Goal: Obtain resource: Download file/media

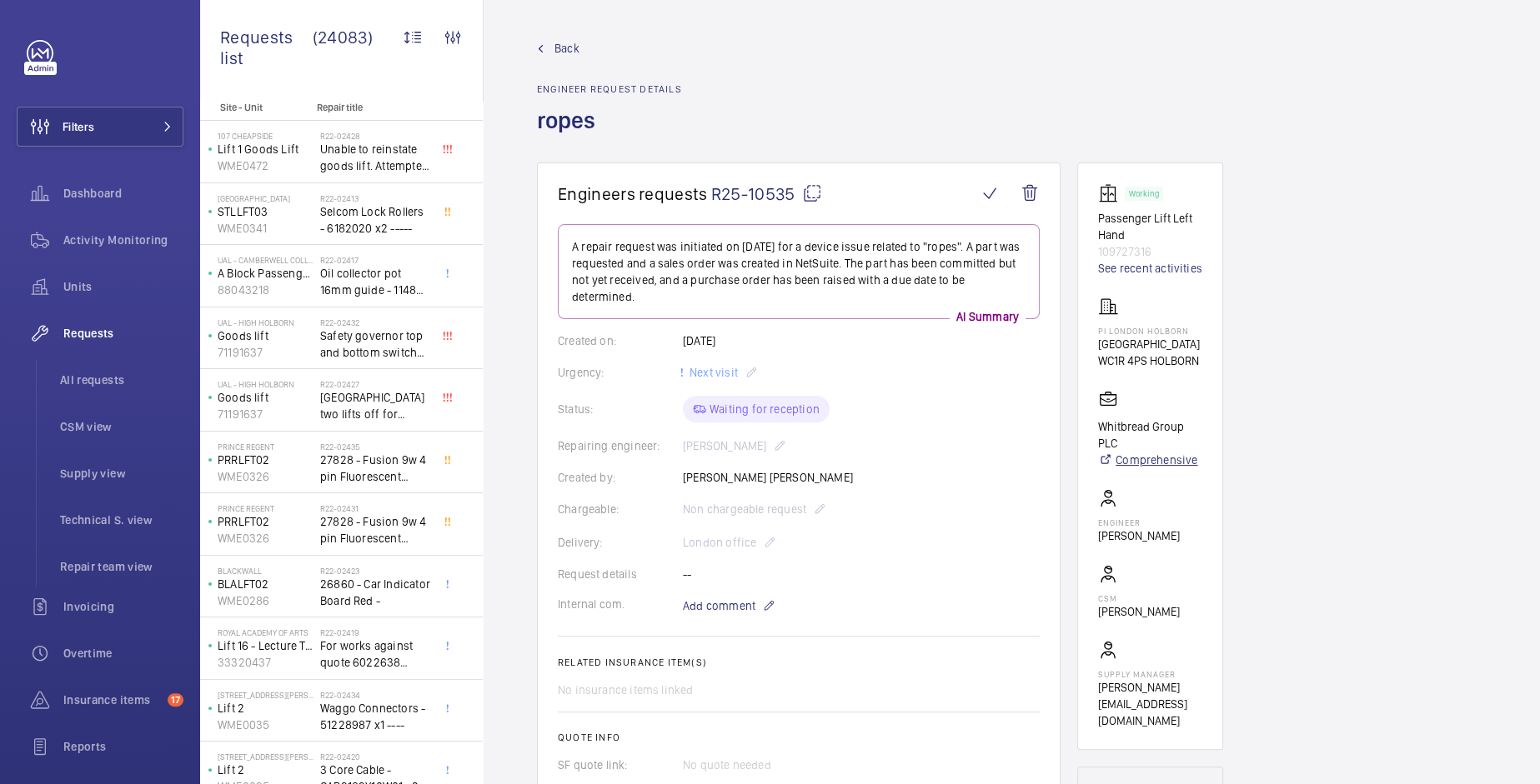
click at [1127, 456] on link "Comprehensive" at bounding box center [1150, 460] width 105 height 17
click at [1139, 271] on link "See recent activities" at bounding box center [1150, 268] width 105 height 17
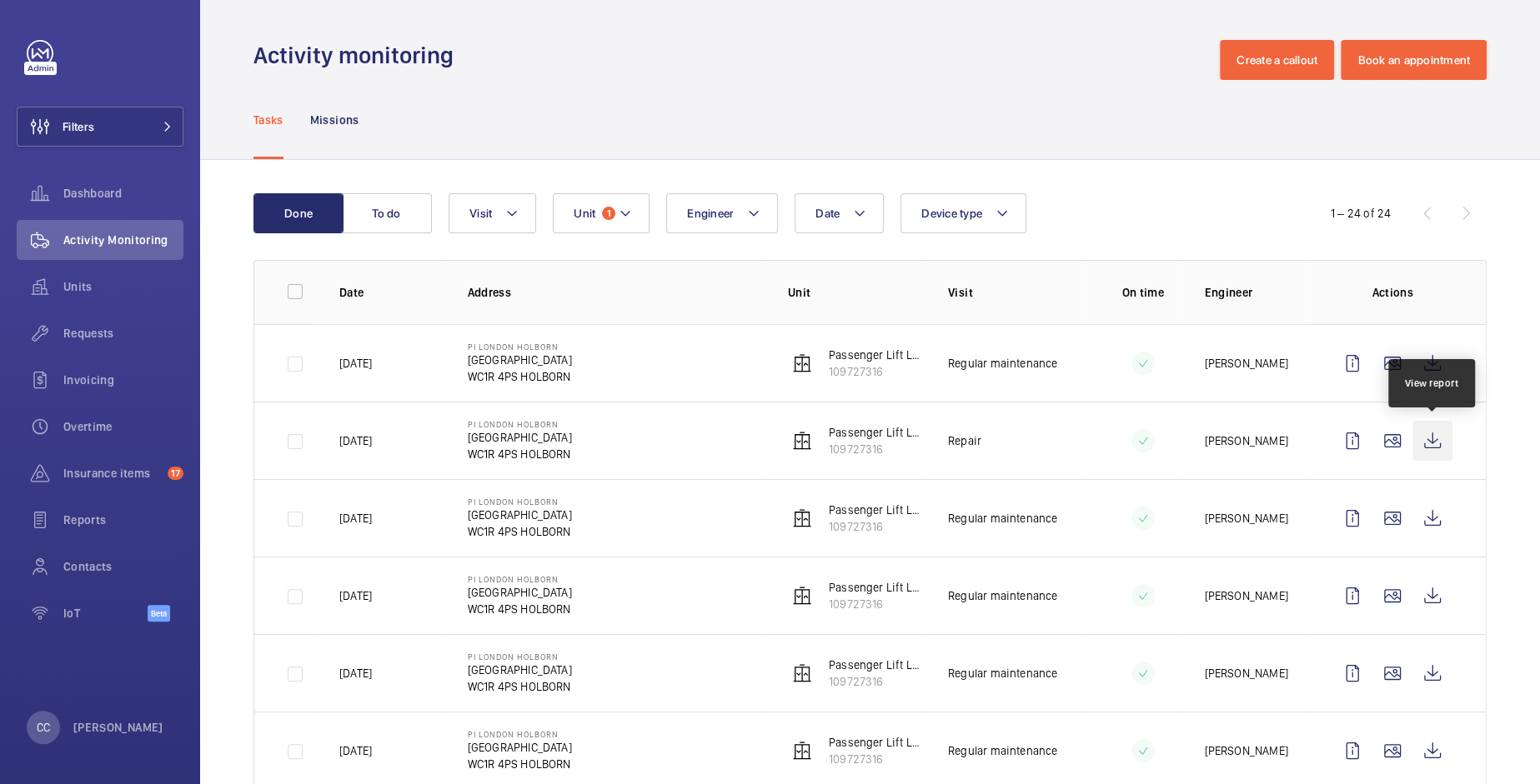
click at [1430, 443] on wm-front-icon-button at bounding box center [1432, 440] width 40 height 40
click at [1431, 364] on wm-front-icon-button at bounding box center [1432, 363] width 40 height 40
click at [1430, 522] on wm-front-icon-button at bounding box center [1432, 518] width 40 height 40
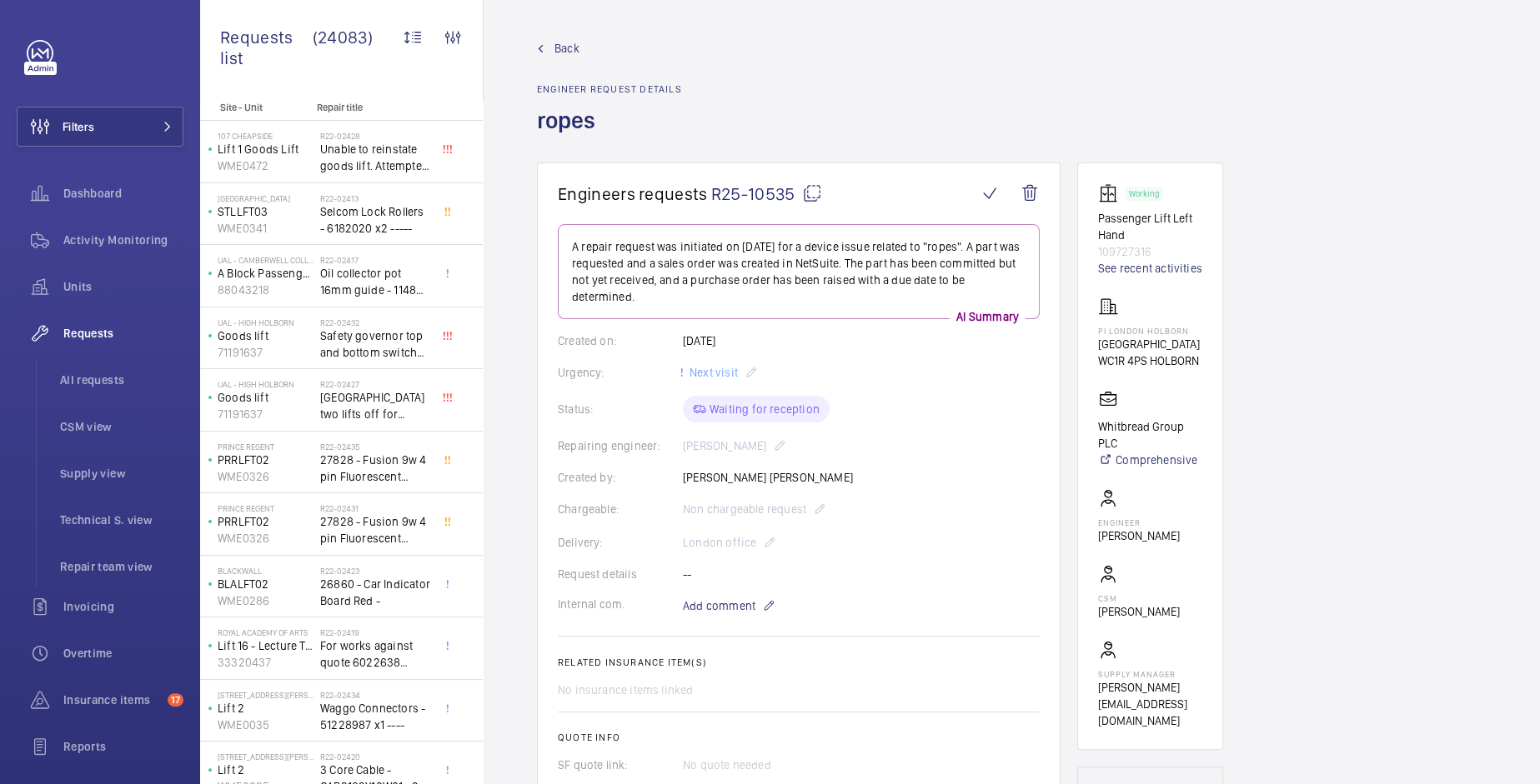
drag, startPoint x: 1202, startPoint y: 362, endPoint x: 1096, endPoint y: 353, distance: 106.4
click at [1096, 353] on wm-front-card "Working Passenger Lift Left Hand 109727316 See recent activities PI London Holb…" at bounding box center [1150, 456] width 146 height 588
drag, startPoint x: 1185, startPoint y: 345, endPoint x: 1095, endPoint y: 335, distance: 90.6
click at [1095, 335] on wm-front-card "Working Passenger Lift Left Hand 109727316 See recent activities PI London Holb…" at bounding box center [1150, 456] width 146 height 588
copy div "PI London Holborn Red Lion Street"
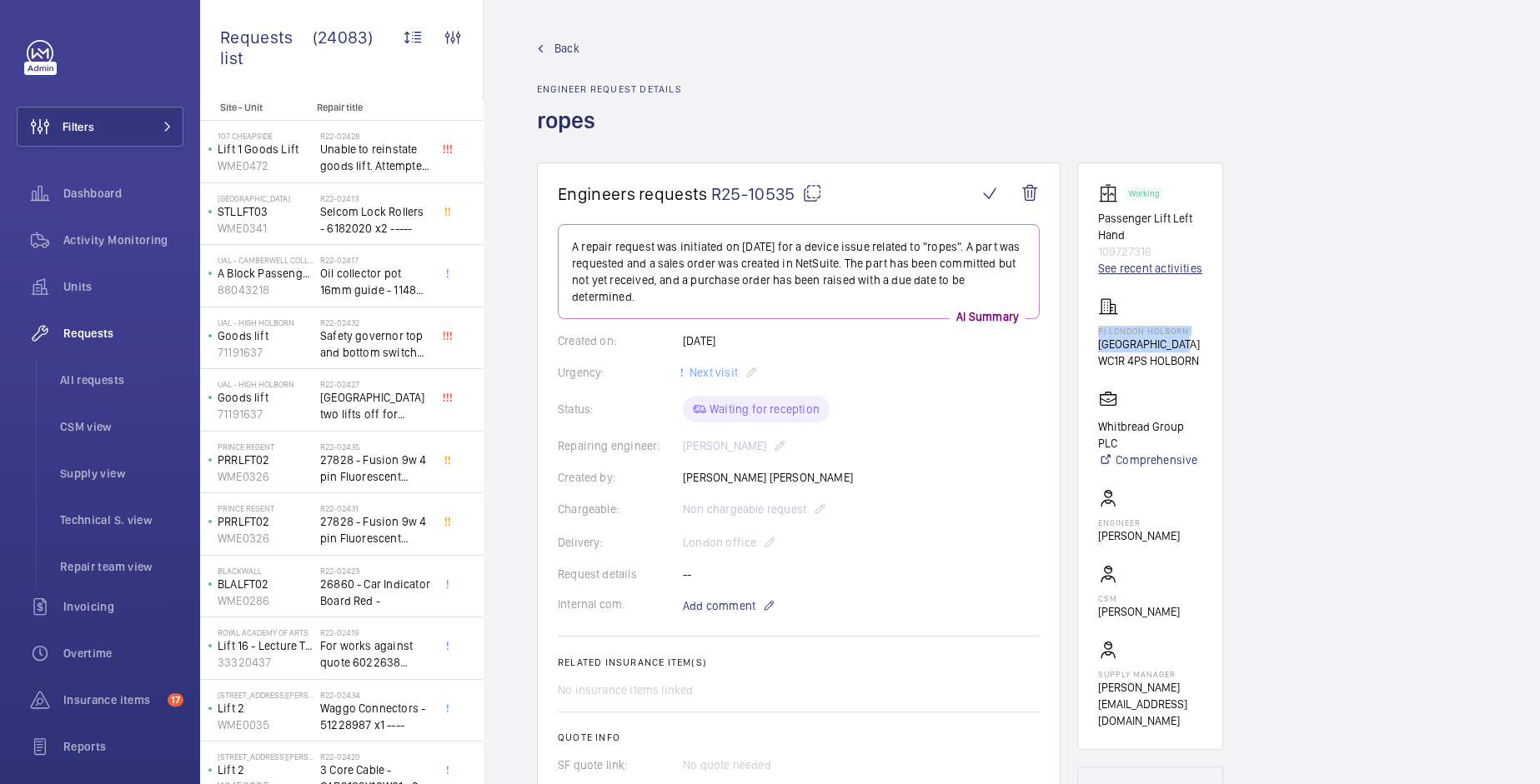
click at [1113, 270] on link "See recent activities" at bounding box center [1150, 268] width 105 height 17
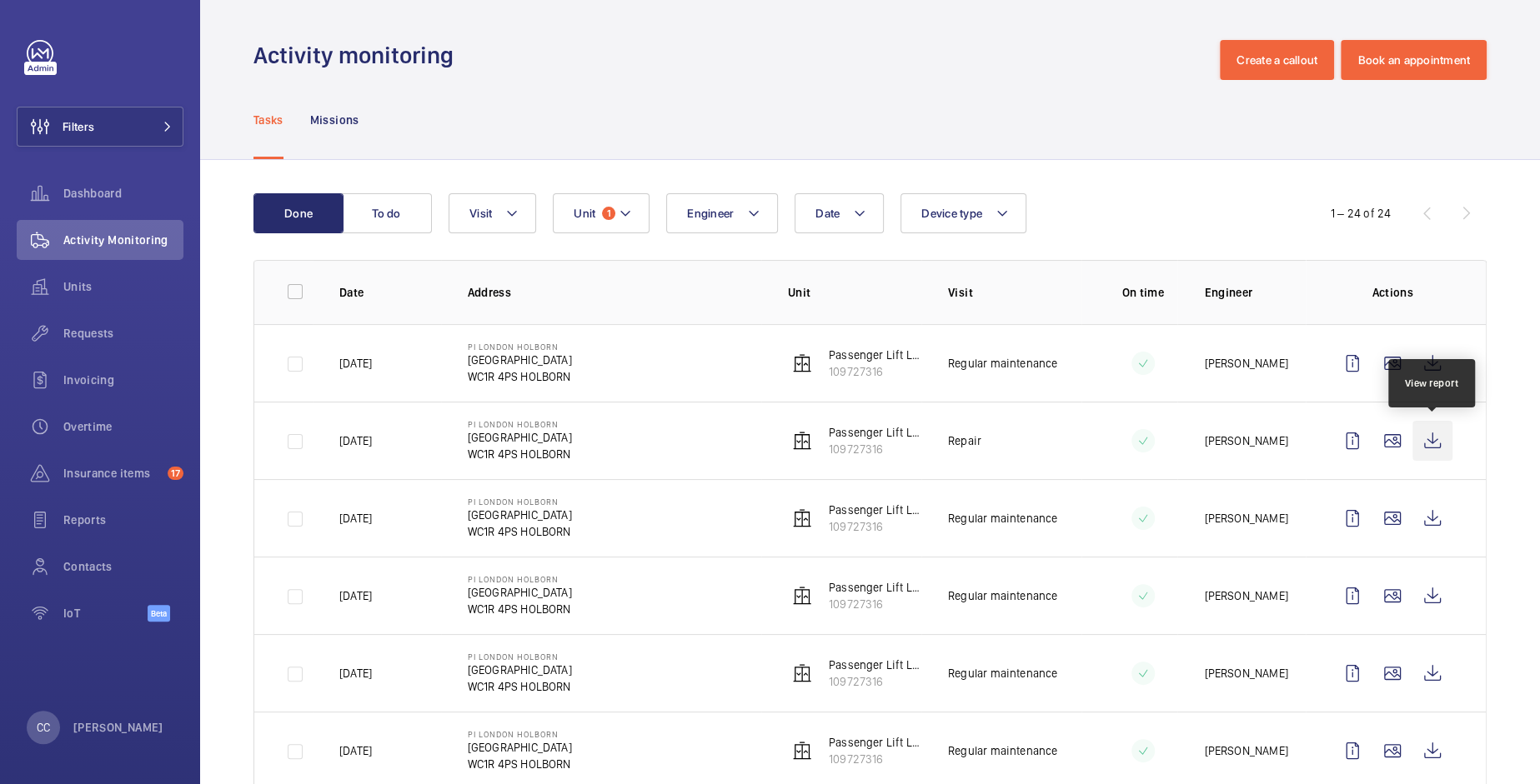
click at [1431, 429] on wm-front-icon-button at bounding box center [1432, 440] width 40 height 40
click at [1429, 510] on wm-front-icon-button at bounding box center [1432, 518] width 40 height 40
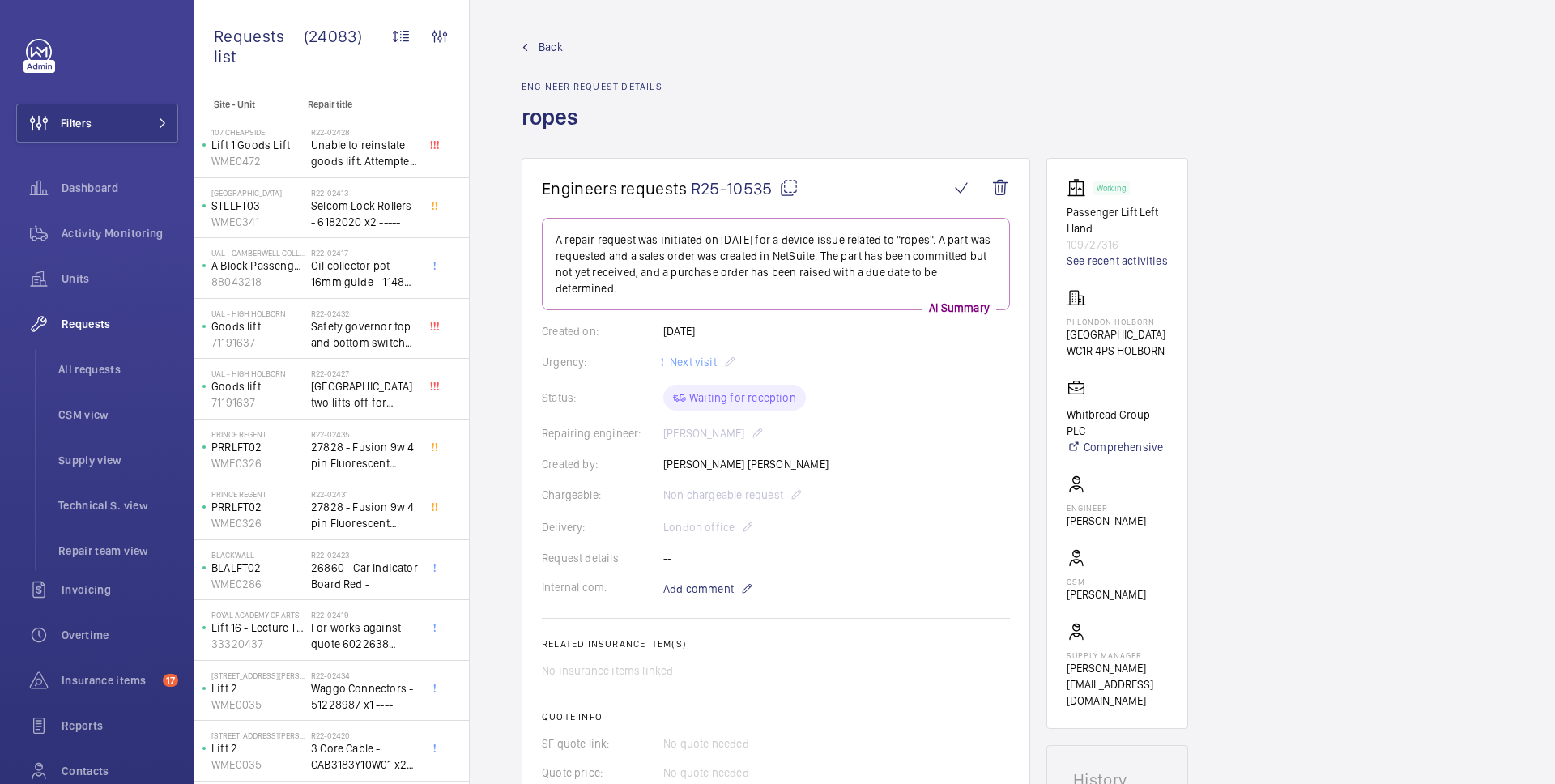
scroll to position [7, 0]
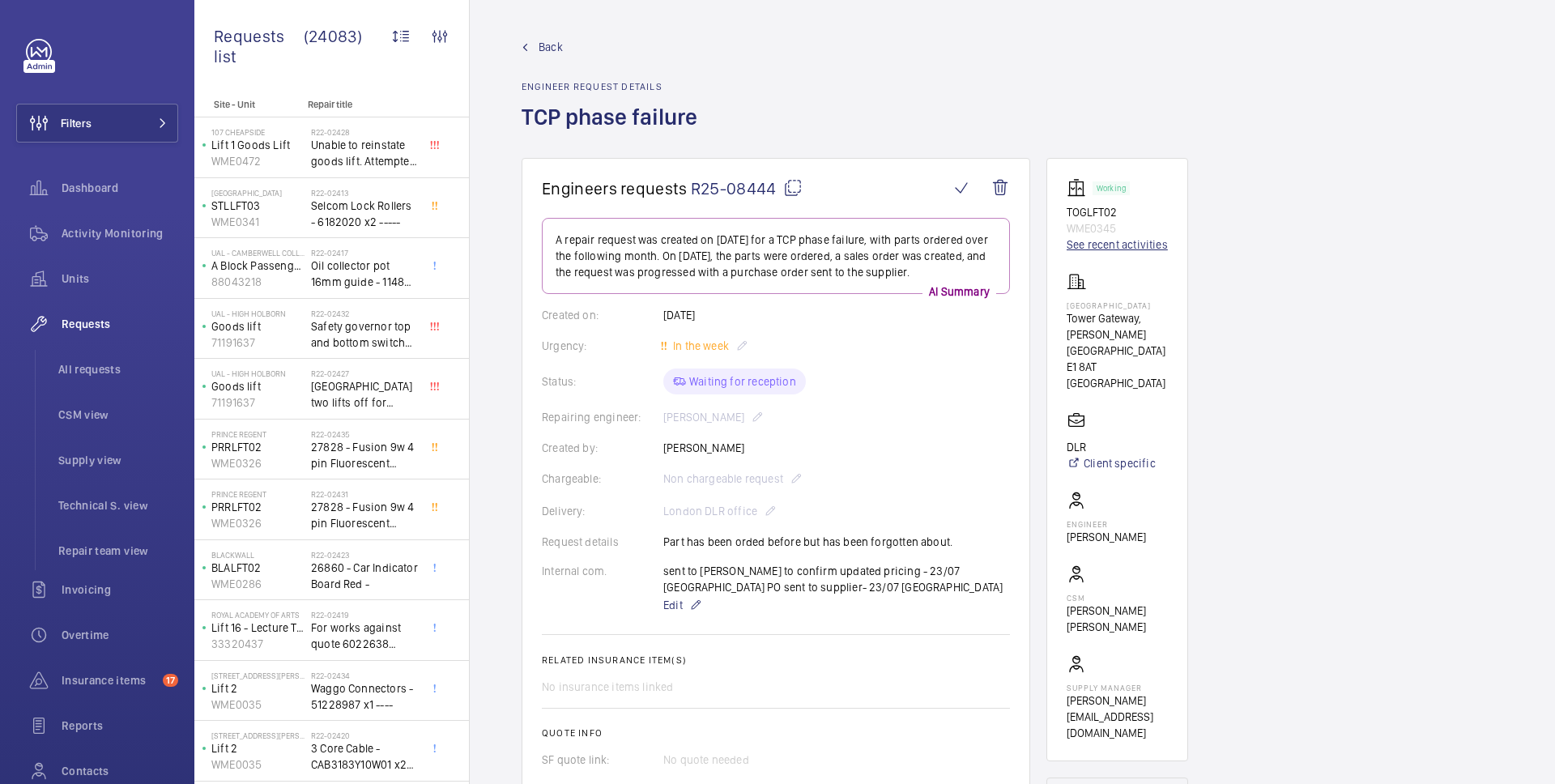
click at [1127, 247] on link "See recent activities" at bounding box center [1117, 244] width 102 height 17
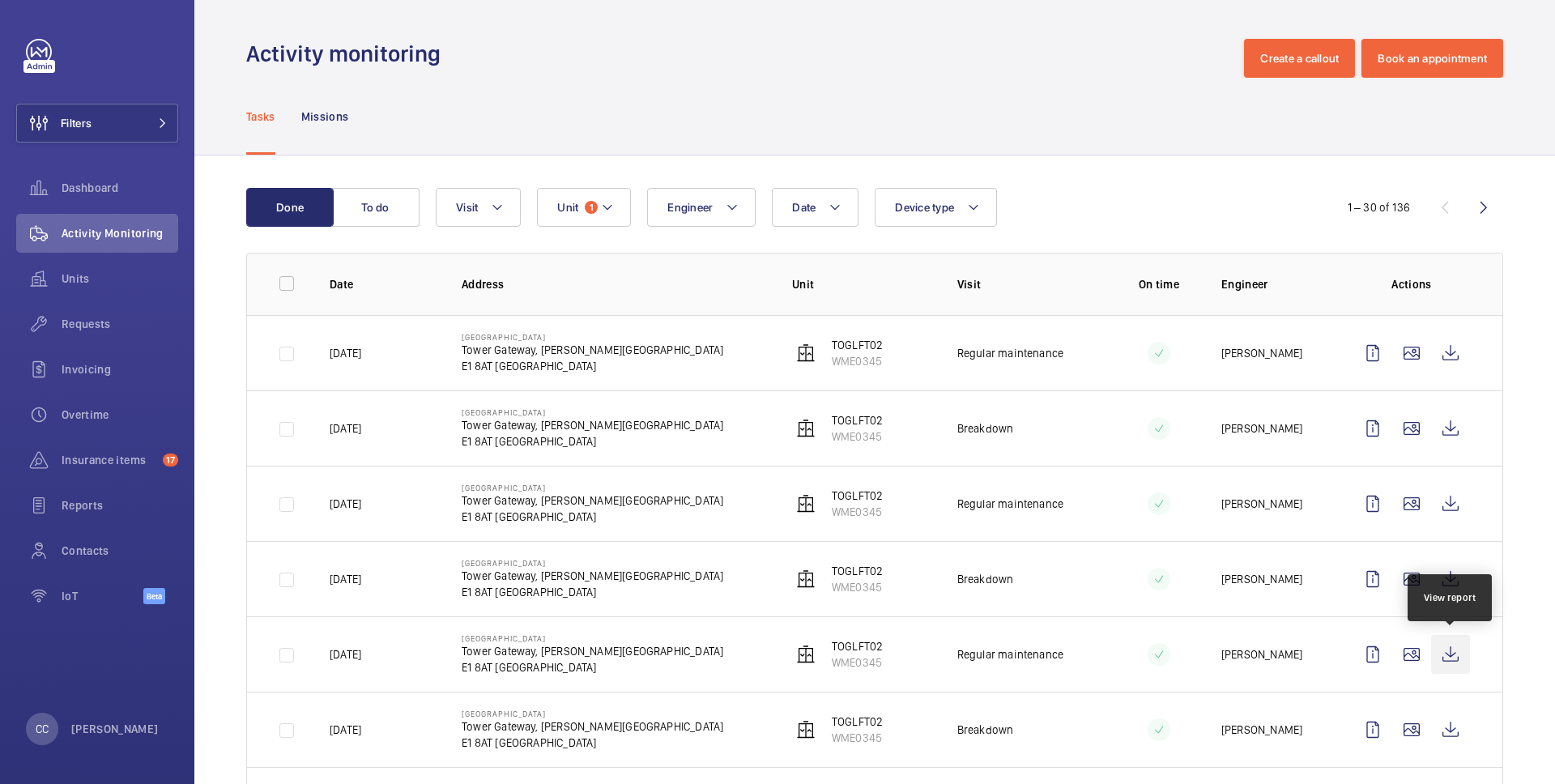
click at [1451, 645] on wm-front-icon-button at bounding box center [1449, 654] width 39 height 39
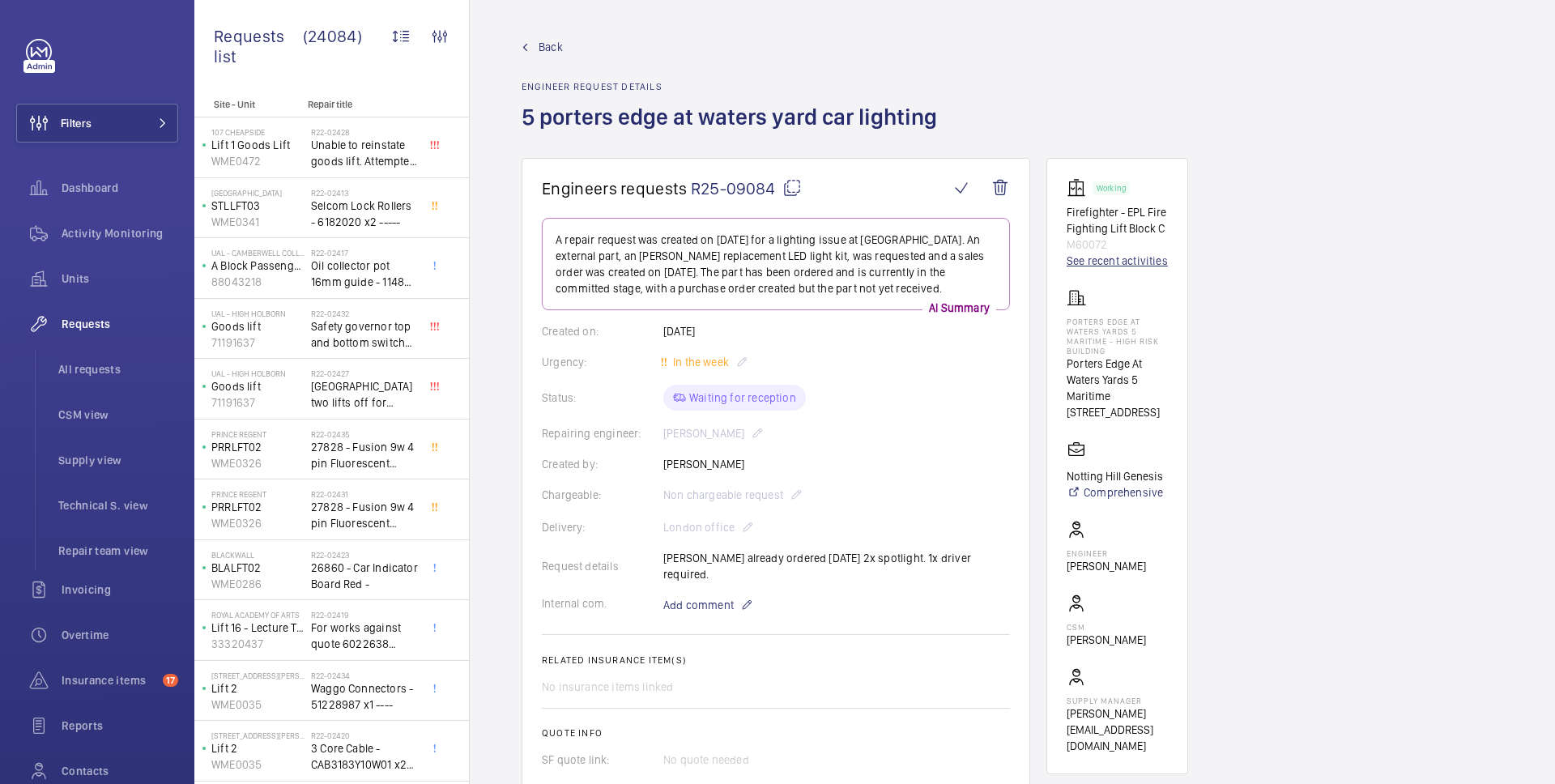
click at [1108, 260] on link "See recent activities" at bounding box center [1117, 261] width 102 height 17
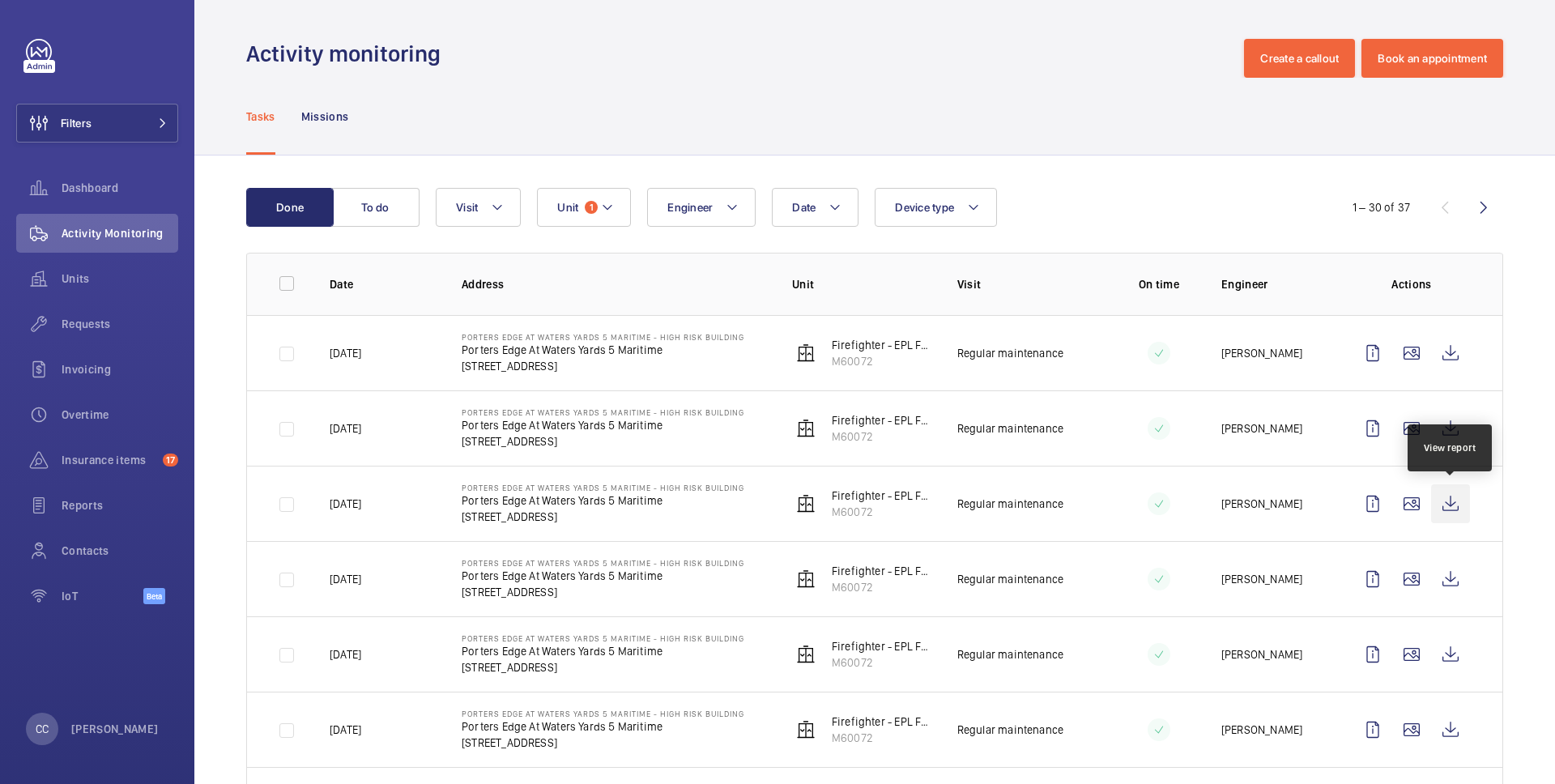
click at [1454, 513] on wm-front-icon-button at bounding box center [1449, 503] width 39 height 39
click at [1447, 434] on wm-front-icon-button at bounding box center [1449, 427] width 39 height 39
click at [1447, 347] on wm-front-icon-button at bounding box center [1449, 352] width 39 height 39
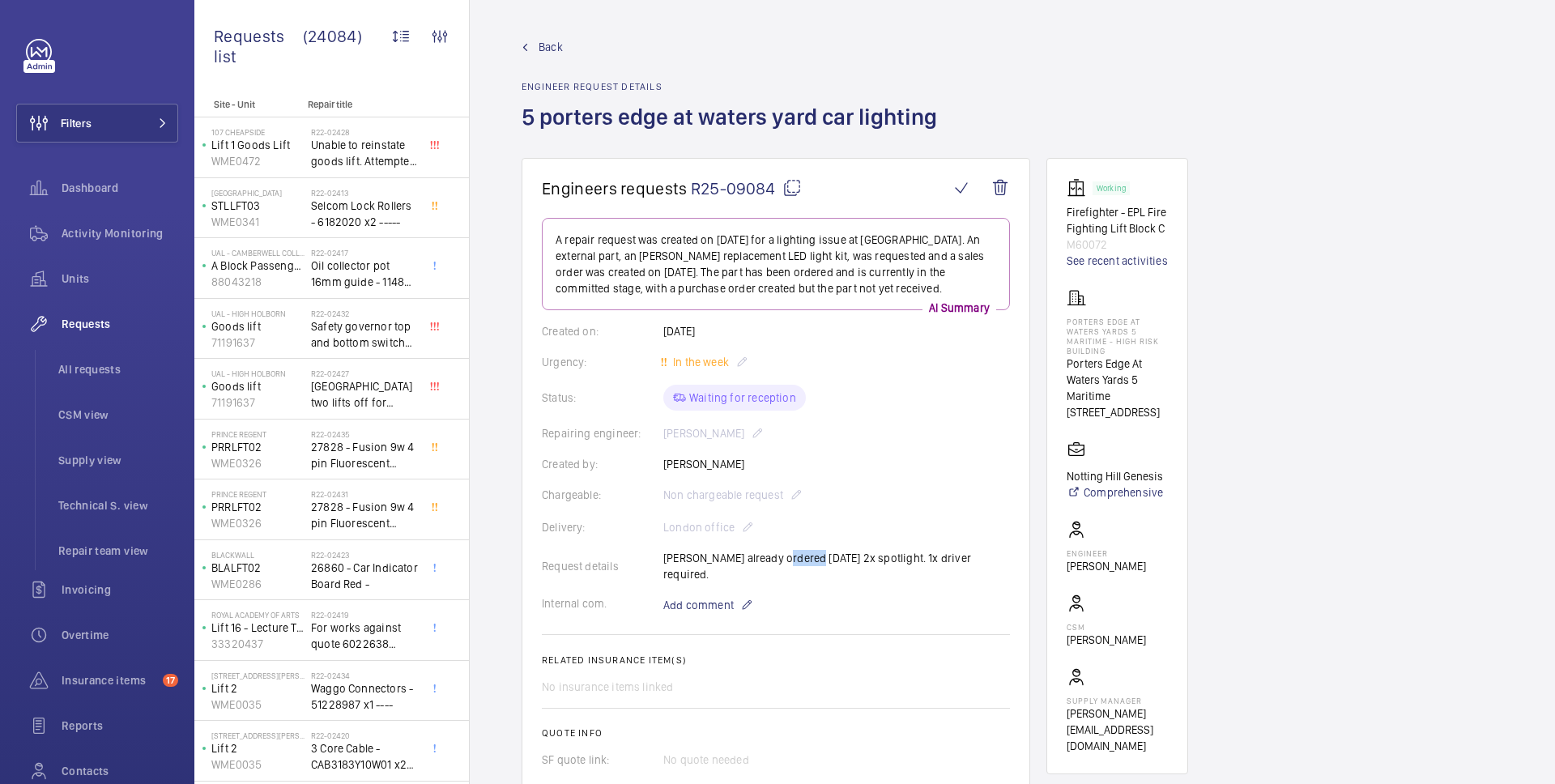
drag, startPoint x: 768, startPoint y: 558, endPoint x: 800, endPoint y: 564, distance: 32.6
click at [800, 564] on div "Request details Elle already ordered 04/07/25 2x spotlight. 1x driver required." at bounding box center [775, 565] width 468 height 32
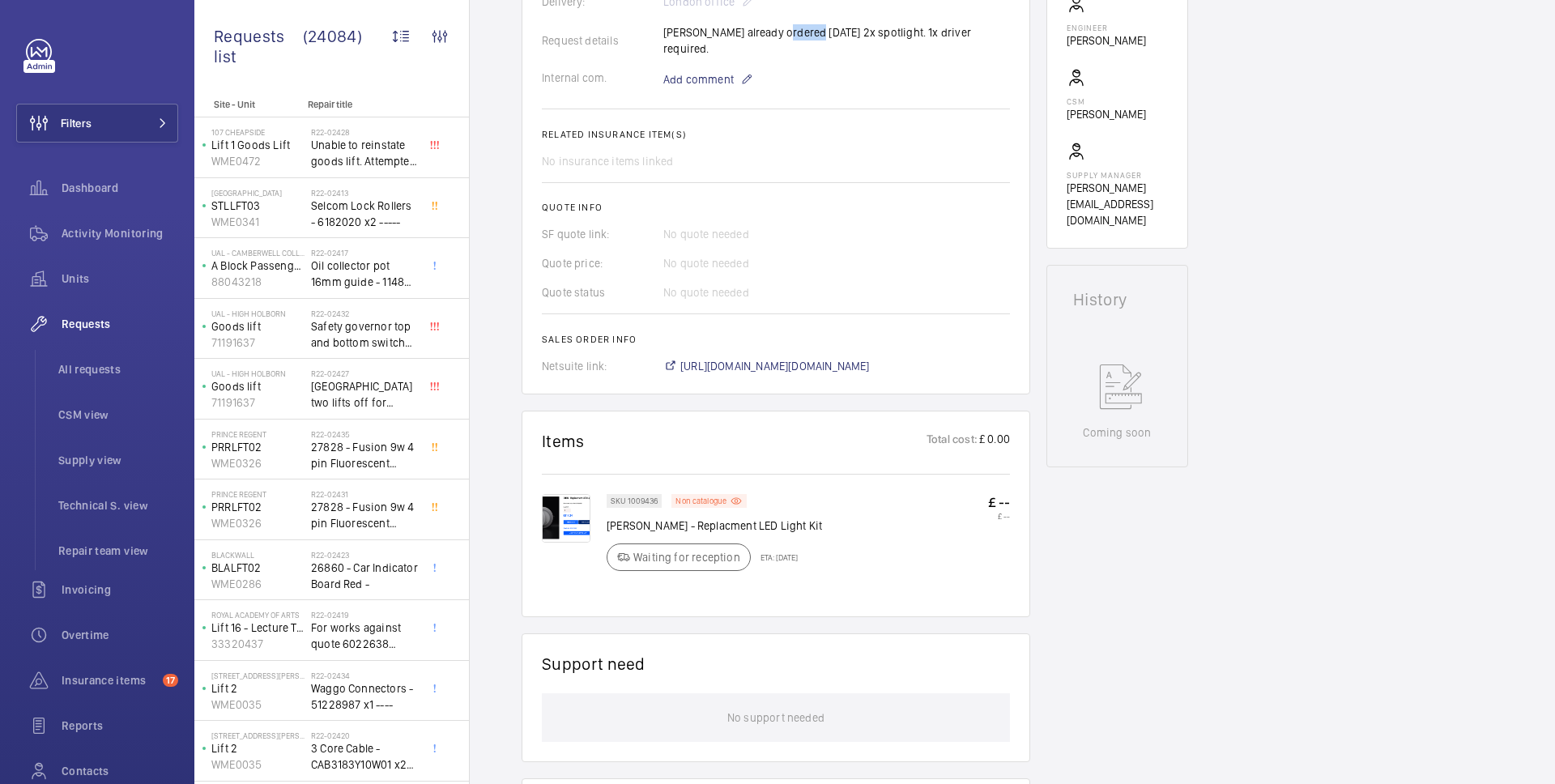
scroll to position [519, 0]
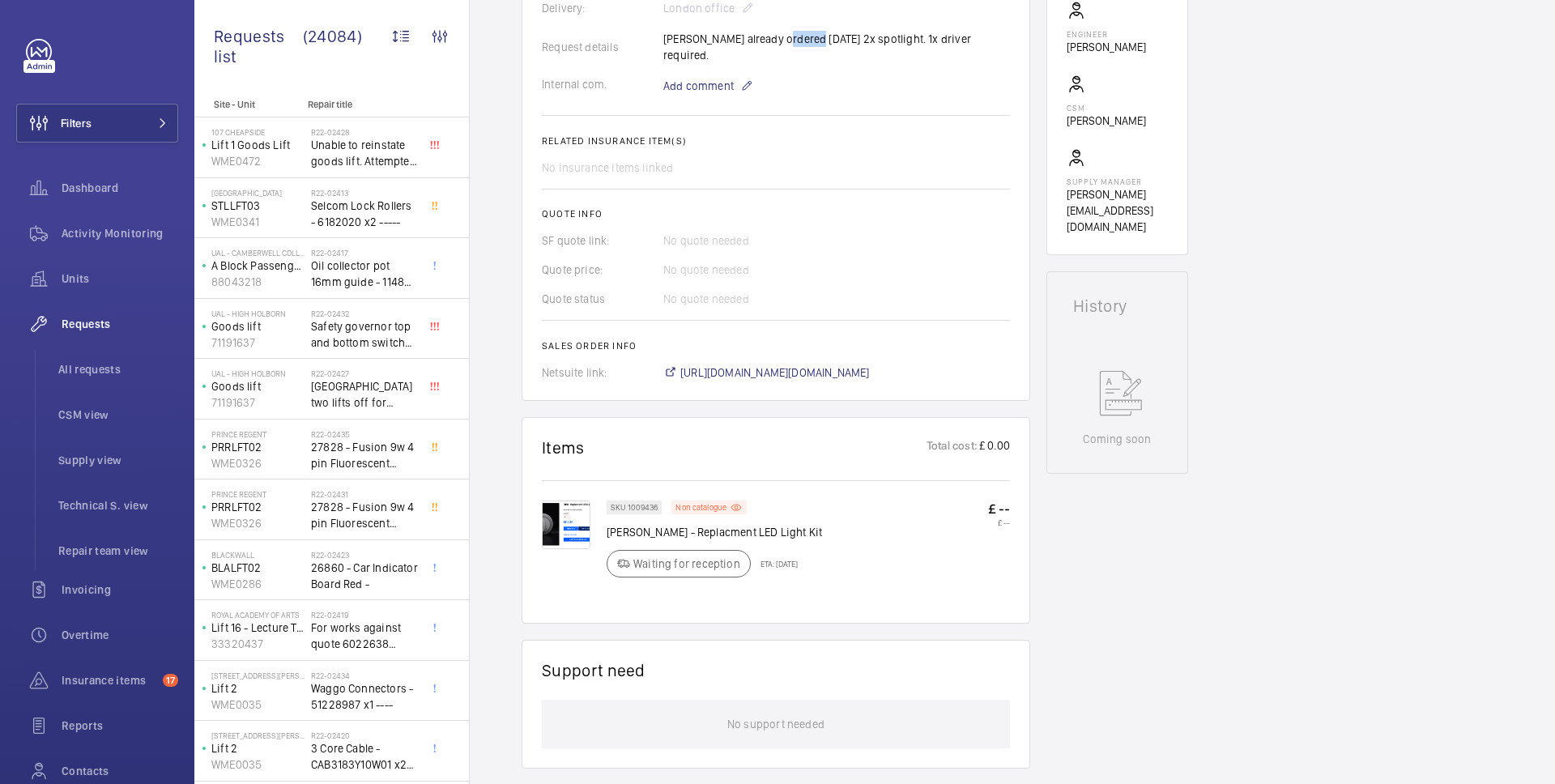
drag, startPoint x: 776, startPoint y: 543, endPoint x: 834, endPoint y: 545, distance: 58.0
click at [834, 545] on div "SKU 1009436 Non catalogue OTIS - Replacment LED Light Kit Waiting for reception…" at bounding box center [808, 543] width 404 height 87
drag, startPoint x: 829, startPoint y: 545, endPoint x: 771, endPoint y: 547, distance: 58.0
click at [771, 547] on div "SKU 1009436 Non catalogue OTIS - Replacment LED Light Kit Waiting for reception…" at bounding box center [808, 543] width 404 height 87
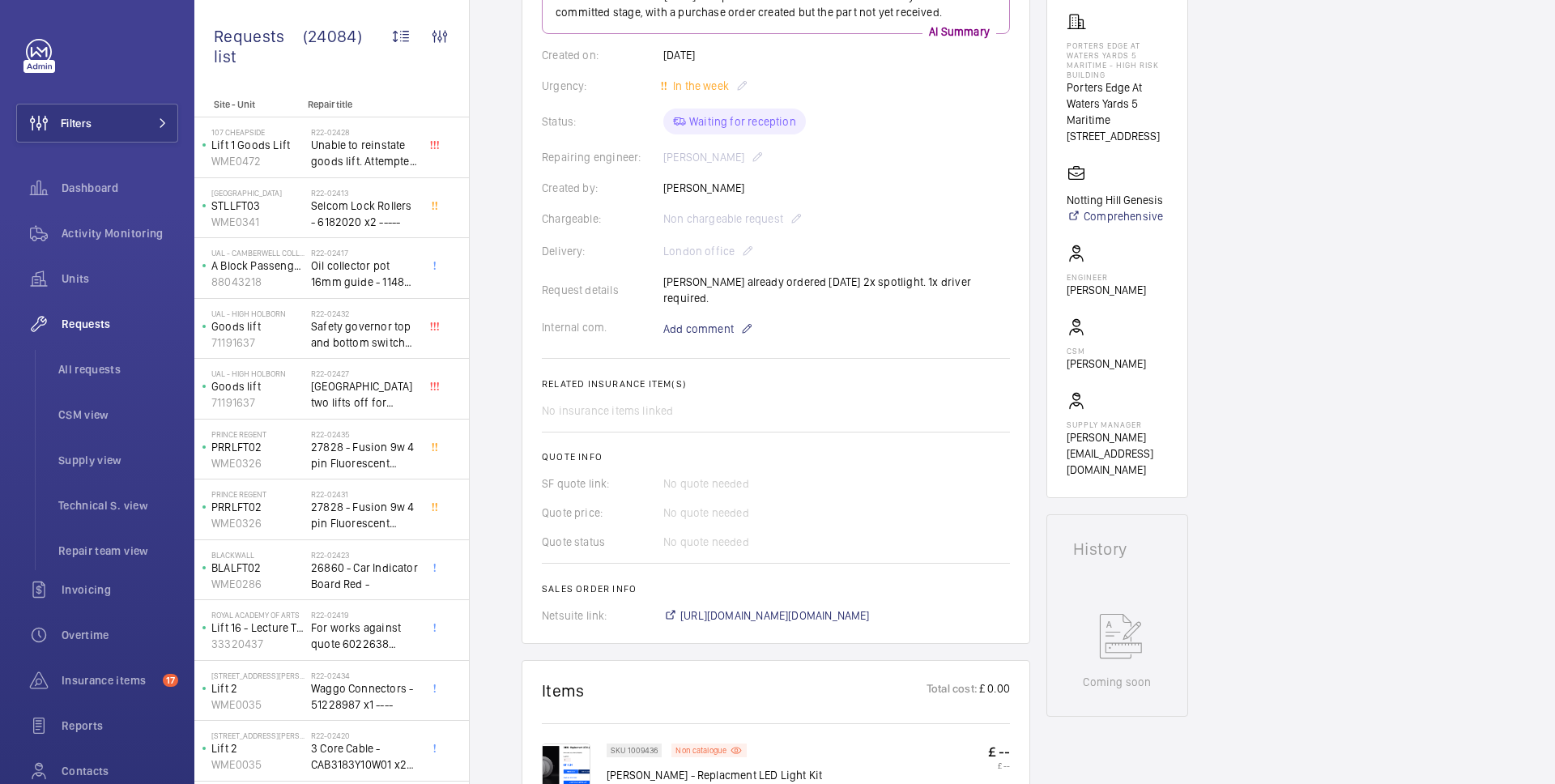
scroll to position [267, 0]
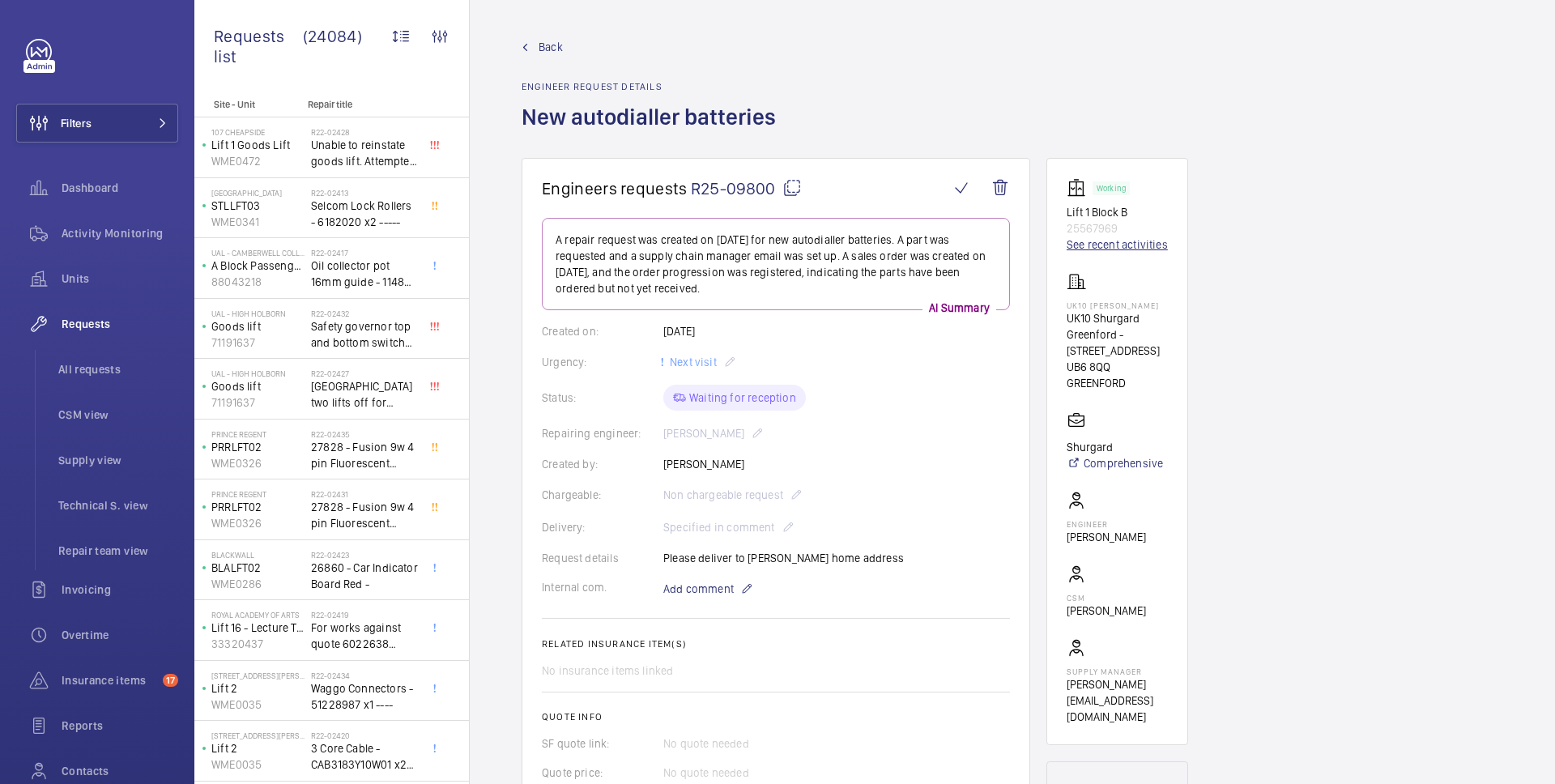
click at [1093, 246] on link "See recent activities" at bounding box center [1117, 244] width 102 height 17
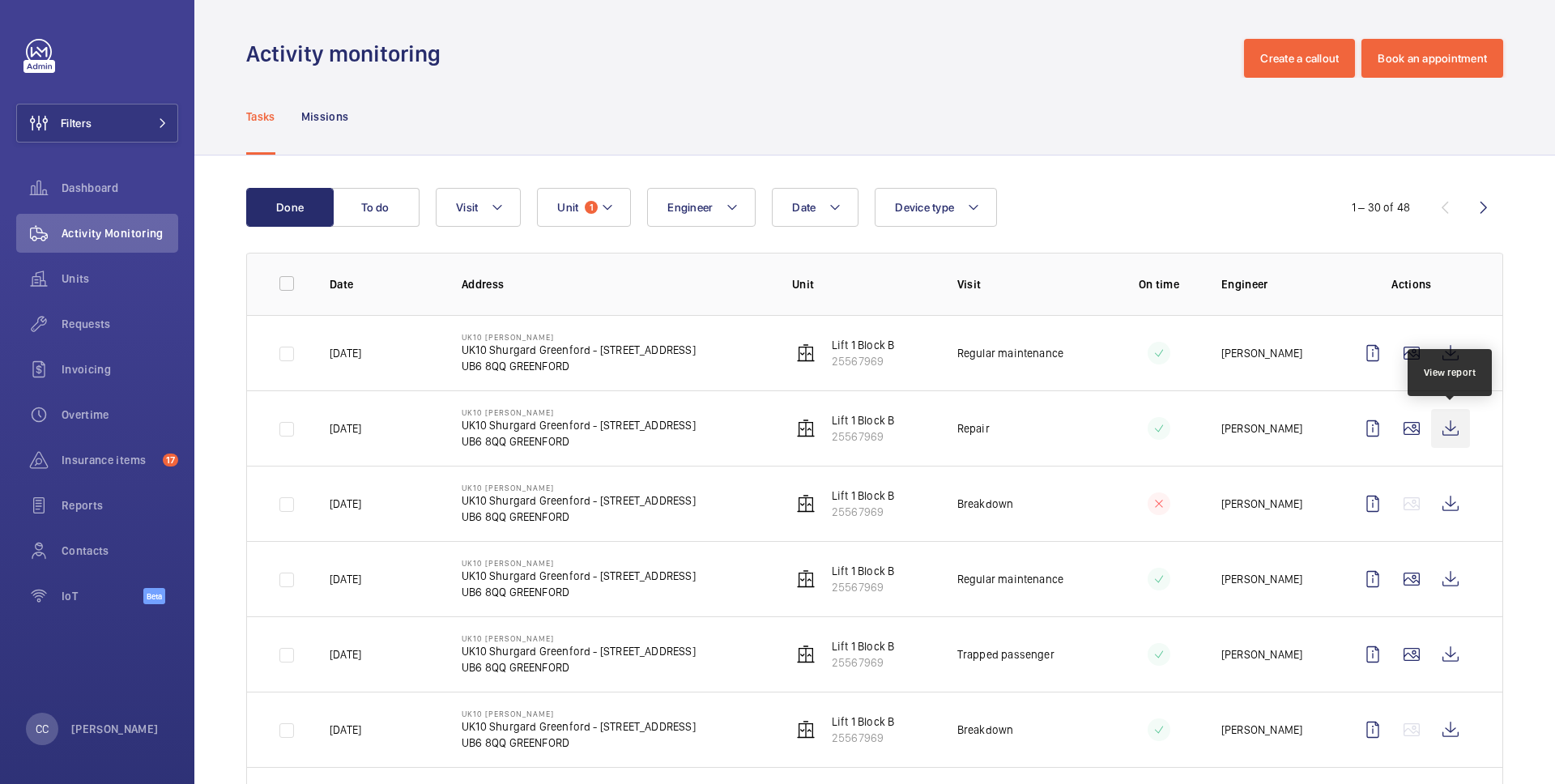
click at [1442, 416] on wm-front-icon-button at bounding box center [1449, 427] width 39 height 39
click at [1444, 356] on wm-front-icon-button at bounding box center [1449, 352] width 39 height 39
